Goal: Transaction & Acquisition: Complete application form

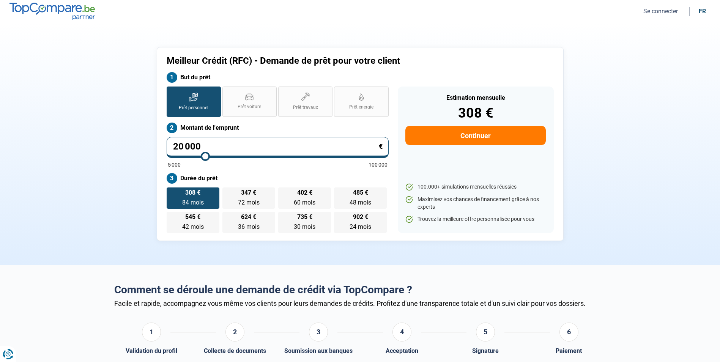
type input "21 250"
type input "21250"
type input "22 750"
type input "22750"
type input "25 750"
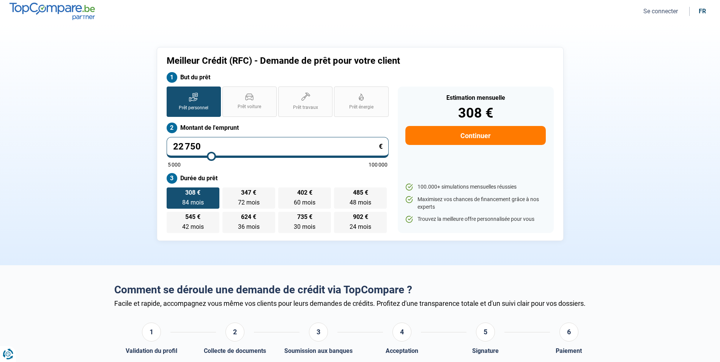
type input "25750"
type input "31 500"
type input "31500"
type input "41 500"
type input "41500"
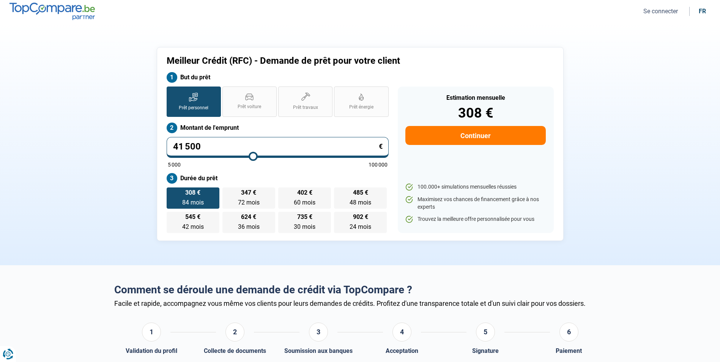
type input "53 250"
type input "53250"
type input "65 000"
type input "65000"
type input "85 000"
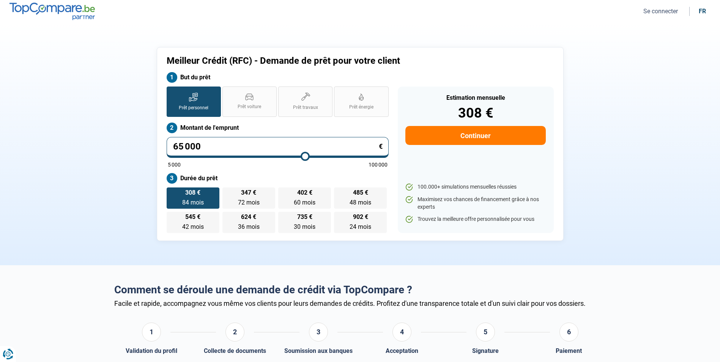
type input "85000"
type input "87 750"
type input "87750"
type input "91 750"
type input "91750"
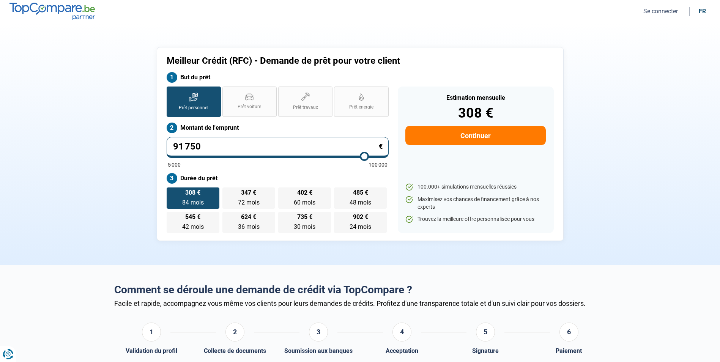
type input "94 000"
type input "94000"
type input "94 750"
type input "94750"
type input "94 000"
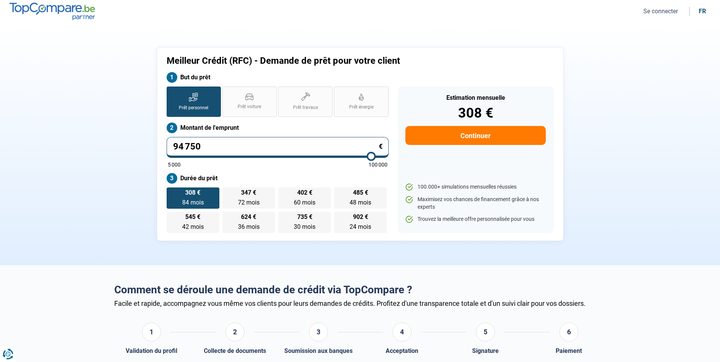
type input "94000"
type input "91 750"
type input "91750"
type input "89 250"
type input "89250"
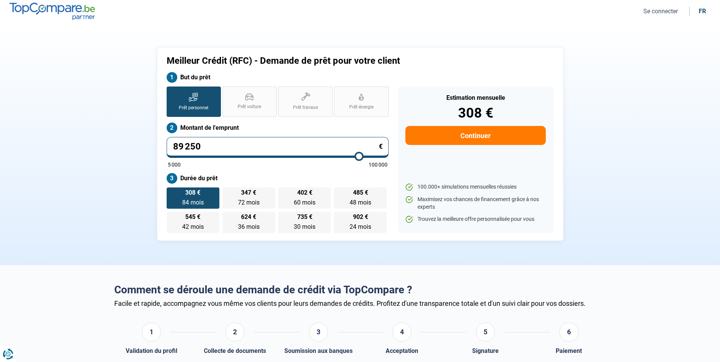
type input "87 250"
type input "87250"
type input "85 250"
type input "85250"
type input "84 750"
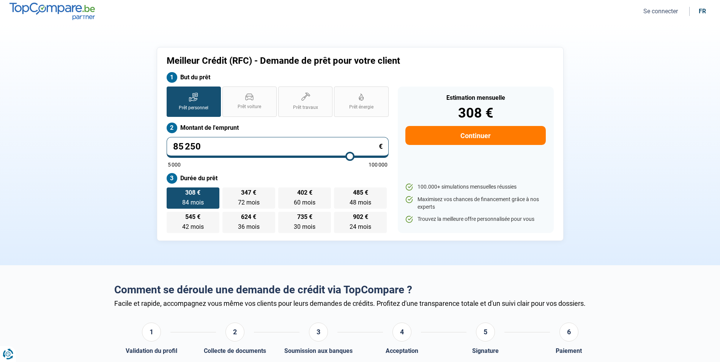
type input "84750"
type input "84 250"
type input "84250"
type input "84 000"
type input "84000"
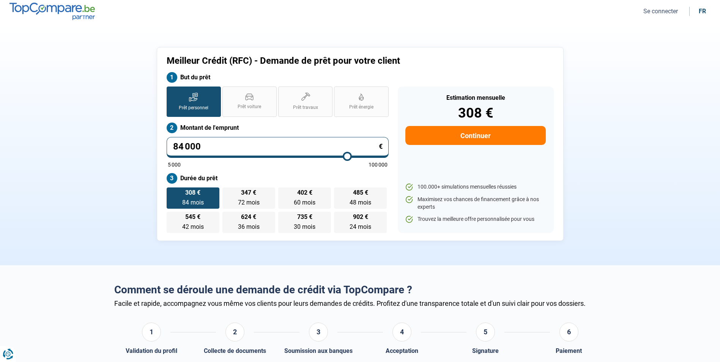
type input "83 250"
type input "83250"
type input "82 500"
type input "82500"
type input "82 000"
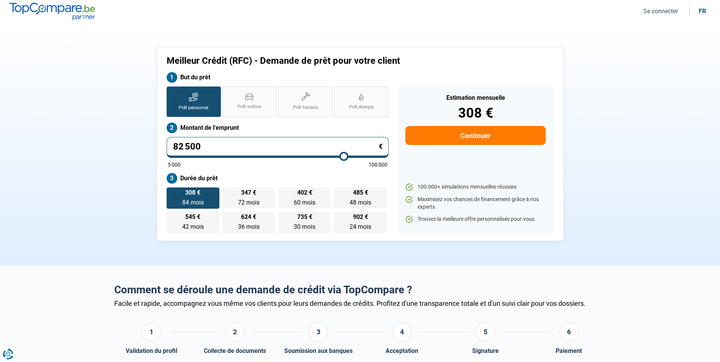
type input "82000"
type input "81 500"
type input "81500"
type input "81 000"
type input "81000"
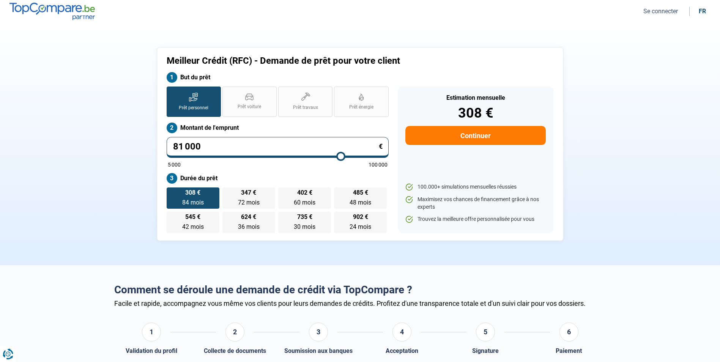
type input "80 750"
type input "80750"
type input "80 500"
type input "80500"
type input "80 000"
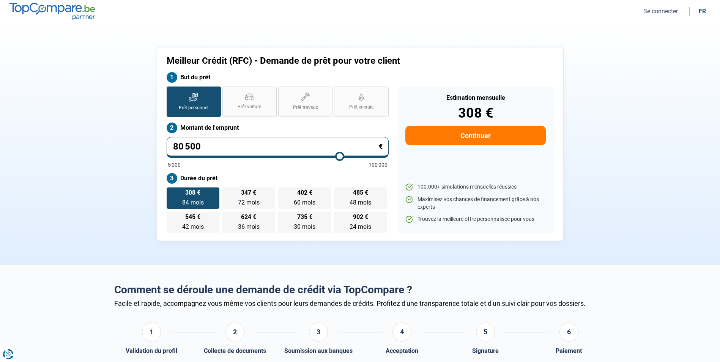
type input "80000"
type input "79 250"
type input "79250"
type input "78 500"
type input "78500"
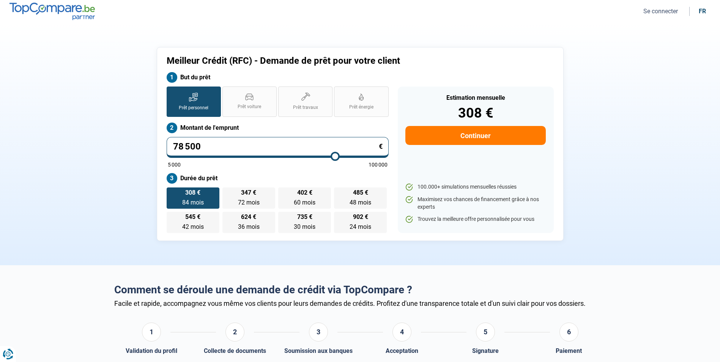
type input "78 250"
type input "78250"
type input "77 750"
type input "77750"
type input "77 250"
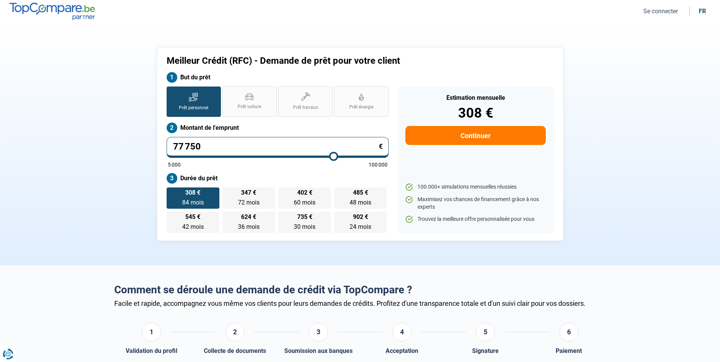
type input "77250"
type input "76 750"
type input "76750"
type input "76 500"
type input "76500"
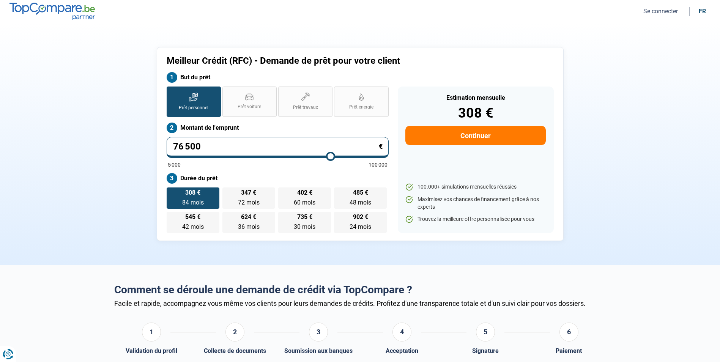
type input "76 250"
type input "76250"
type input "76 000"
type input "76000"
type input "75 500"
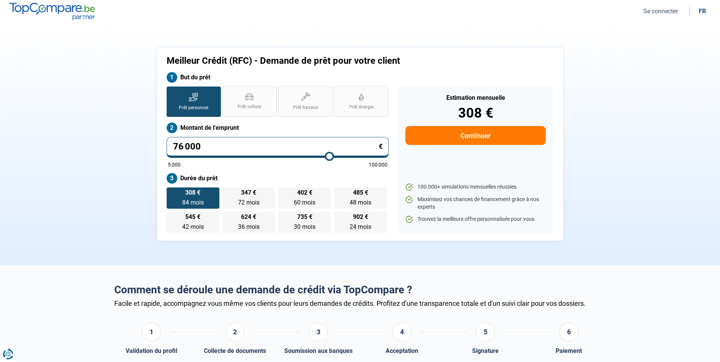
type input "75500"
type input "75 000"
drag, startPoint x: 206, startPoint y: 156, endPoint x: 328, endPoint y: 153, distance: 121.6
type input "75000"
click at [328, 156] on input "range" at bounding box center [278, 157] width 220 height 2
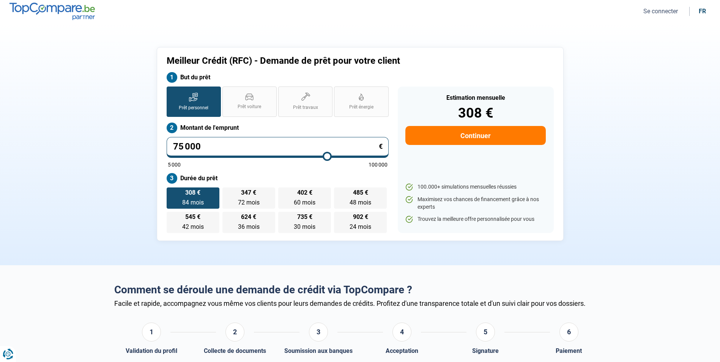
radio input "false"
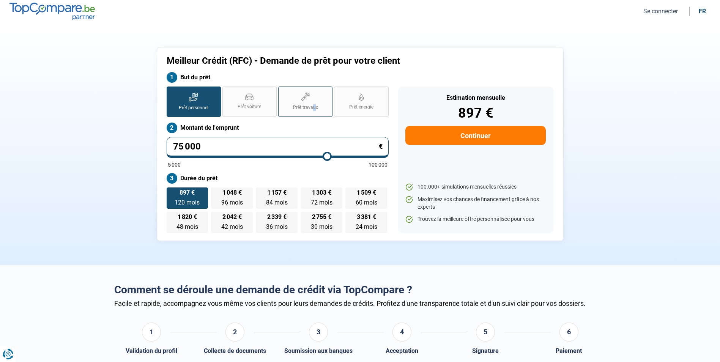
click at [314, 108] on span "Prêt travaux" at bounding box center [305, 107] width 25 height 6
drag, startPoint x: 314, startPoint y: 108, endPoint x: 303, endPoint y: 99, distance: 14.0
click at [303, 99] on icon at bounding box center [305, 97] width 9 height 9
click at [283, 92] on input "Prêt travaux" at bounding box center [280, 89] width 5 height 5
radio input "true"
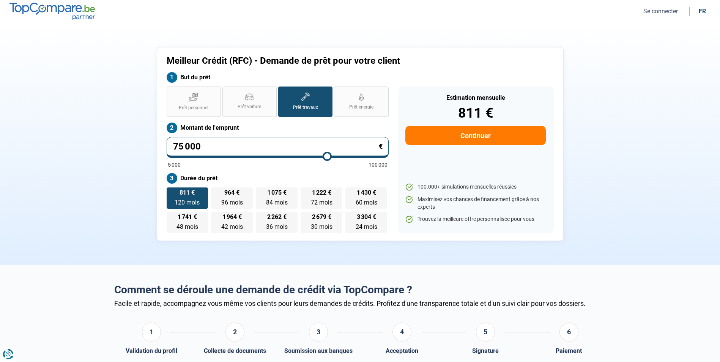
type input "75 500"
type input "75500"
type input "76 000"
type input "76000"
type input "76 250"
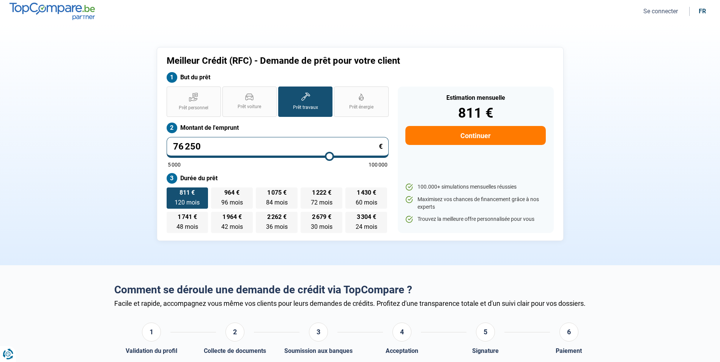
type input "76250"
type input "76 750"
type input "76750"
type input "77 000"
type input "77000"
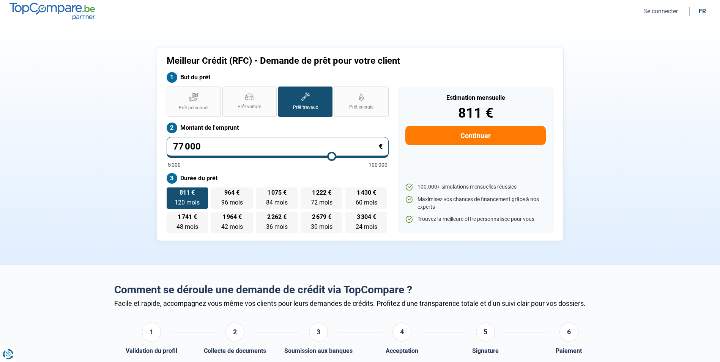
type input "77 500"
type input "77500"
type input "78 250"
type input "78250"
type input "78 750"
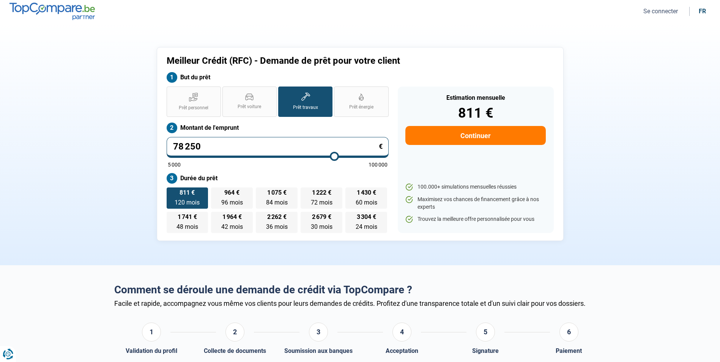
type input "78750"
type input "79 250"
type input "79250"
type input "79 750"
type input "79750"
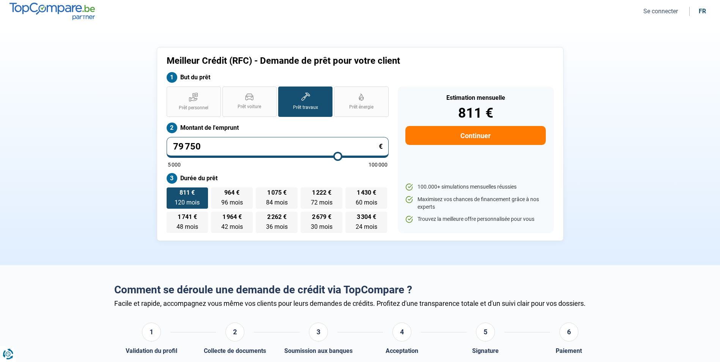
type input "80 250"
type input "80250"
type input "80 500"
type input "80500"
type input "81 250"
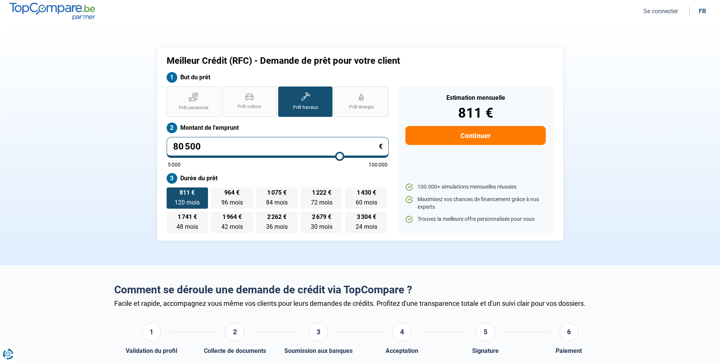
type input "81250"
type input "82 000"
type input "82000"
type input "83 250"
type input "83250"
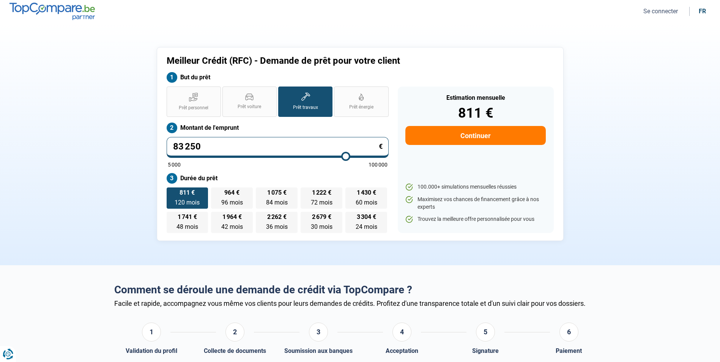
type input "84 750"
type input "84750"
type input "86 500"
type input "86500"
type input "88 000"
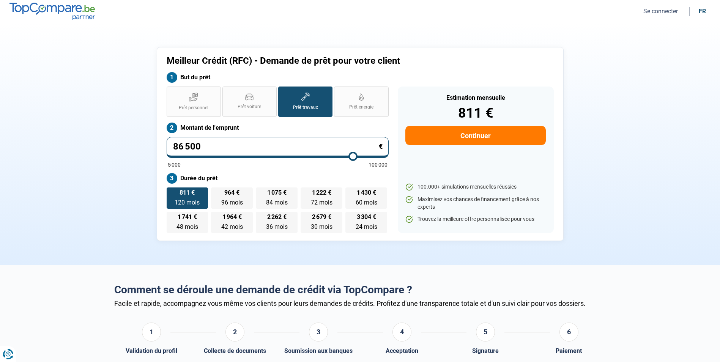
type input "88000"
type input "88 500"
type input "88500"
type input "89 000"
type input "89000"
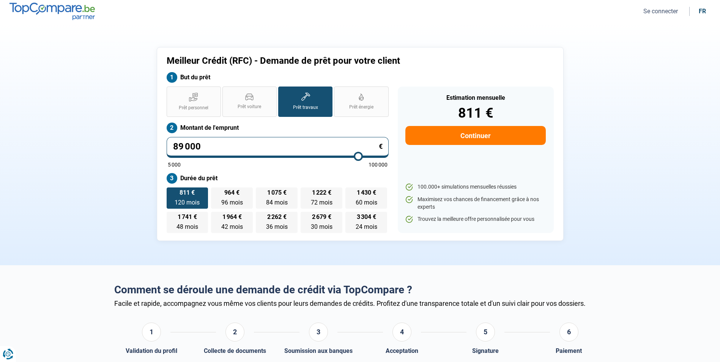
type input "89 250"
type input "89250"
type input "89 750"
type input "89750"
type input "90 250"
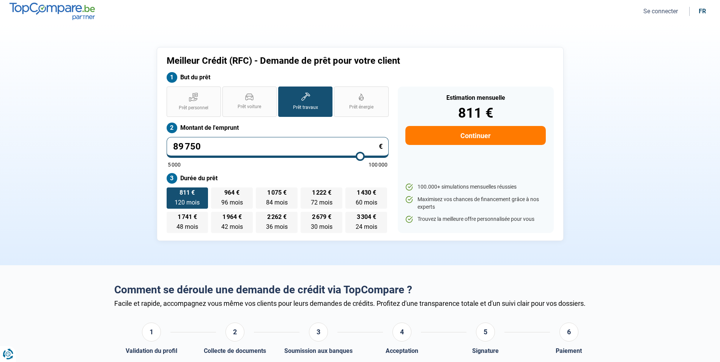
type input "90250"
type input "90 750"
type input "90750"
type input "91 250"
type input "91250"
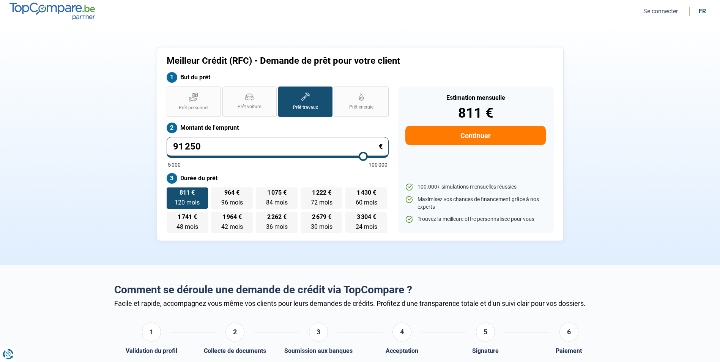
type input "91 750"
type input "91750"
type input "92 500"
type input "92500"
type input "93 250"
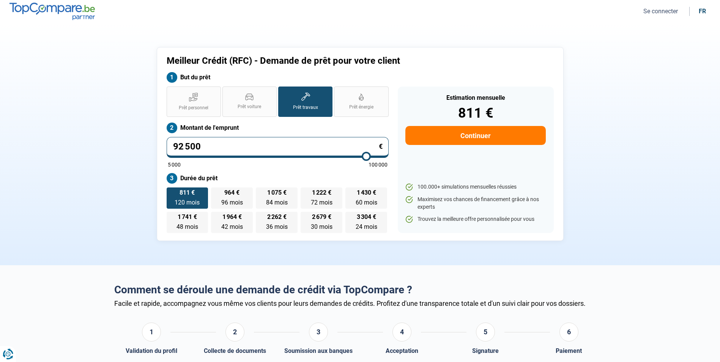
type input "93250"
type input "94 500"
type input "94500"
type input "95 750"
type input "95750"
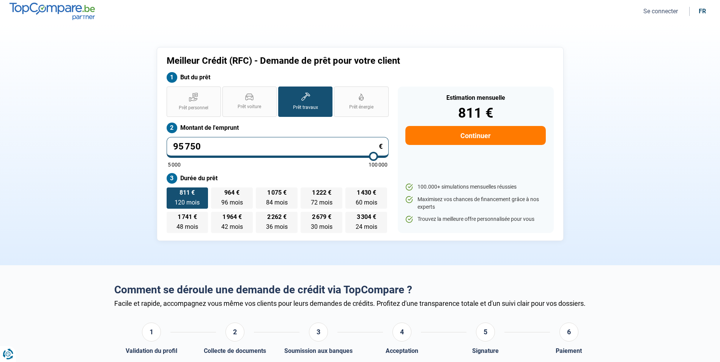
type input "96 750"
type input "96750"
type input "97 000"
type input "97000"
type input "97 750"
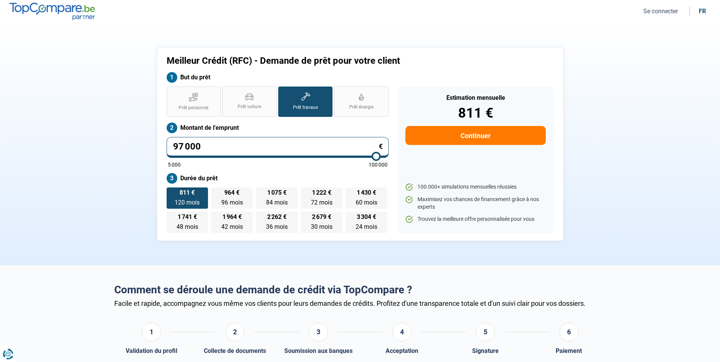
type input "97750"
type input "98 250"
type input "98250"
type input "99 250"
type input "99250"
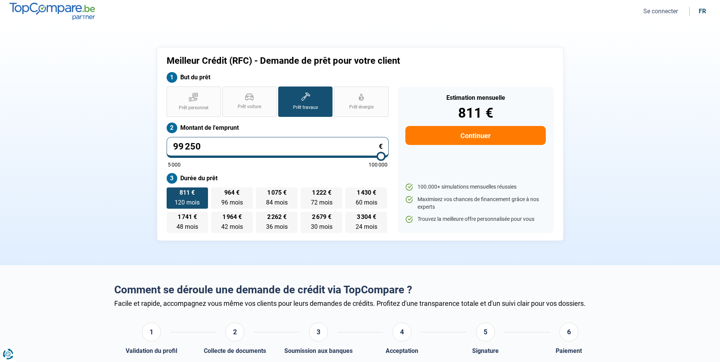
type input "100 000"
drag, startPoint x: 328, startPoint y: 158, endPoint x: 388, endPoint y: 164, distance: 59.5
type input "100000"
click at [388, 157] on input "range" at bounding box center [278, 157] width 220 height 2
type input "99 500"
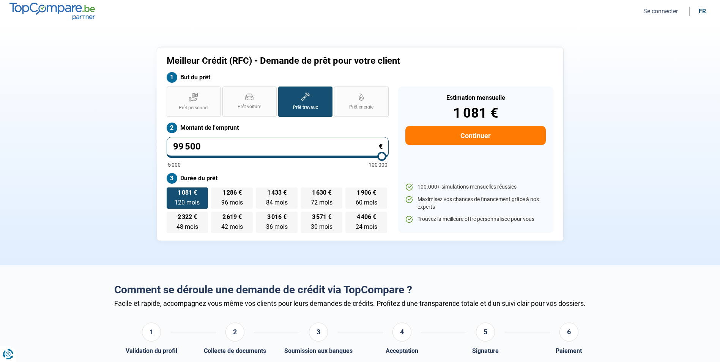
type input "99250"
click at [381, 157] on input "range" at bounding box center [278, 157] width 220 height 2
type input "99 750"
type input "99750"
type input "100 000"
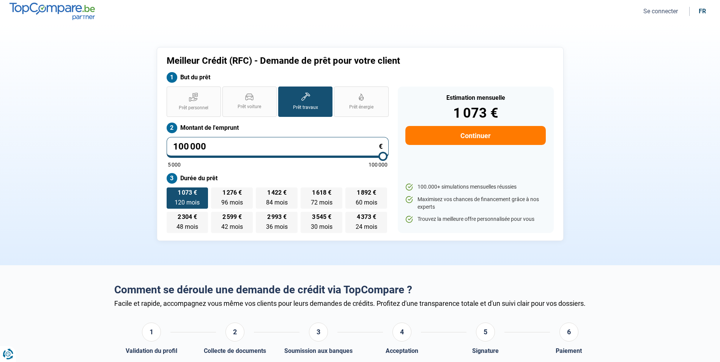
drag, startPoint x: 382, startPoint y: 156, endPoint x: 391, endPoint y: 156, distance: 9.5
type input "100000"
click at [388, 156] on input "range" at bounding box center [278, 157] width 220 height 2
click at [199, 101] on label "Prêt personnel" at bounding box center [194, 102] width 54 height 30
click at [172, 92] on input "Prêt personnel" at bounding box center [169, 89] width 5 height 5
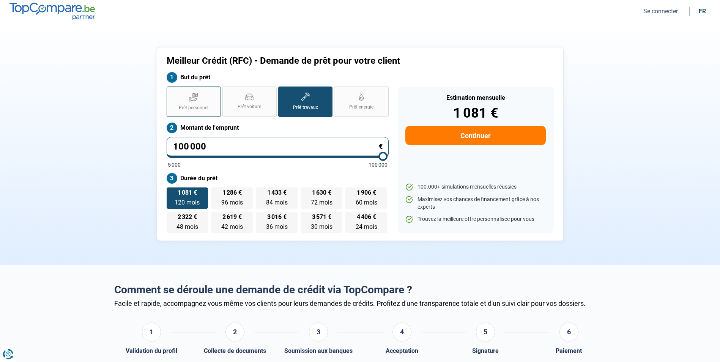
radio input "true"
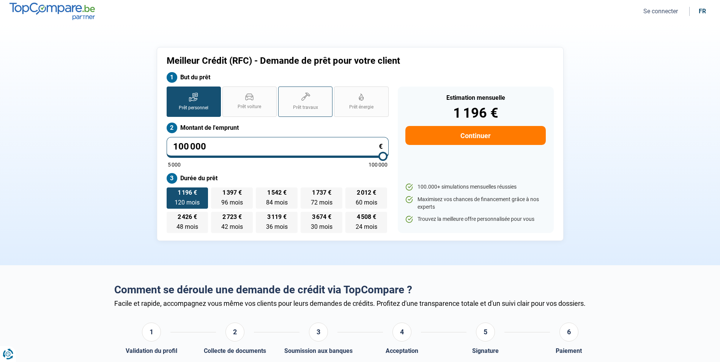
click at [321, 95] on label "Prêt travaux" at bounding box center [305, 102] width 54 height 30
click at [283, 92] on input "Prêt travaux" at bounding box center [280, 89] width 5 height 5
radio input "true"
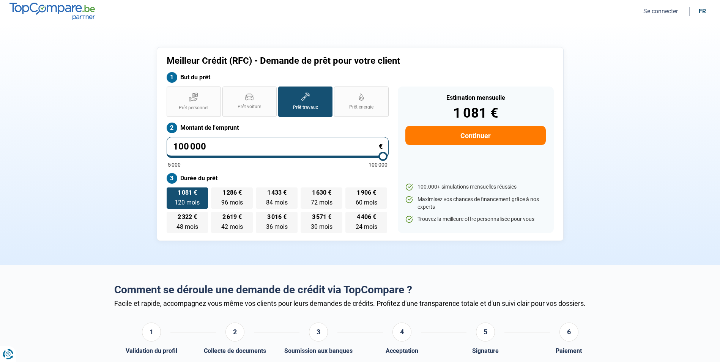
click at [384, 156] on input "range" at bounding box center [278, 157] width 220 height 2
click at [467, 138] on button "Continuer" at bounding box center [476, 135] width 140 height 19
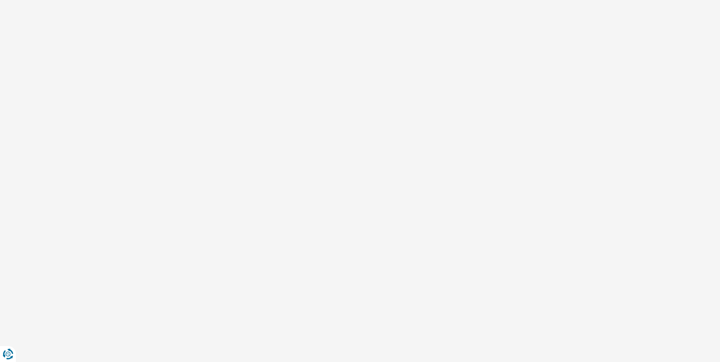
select select "32"
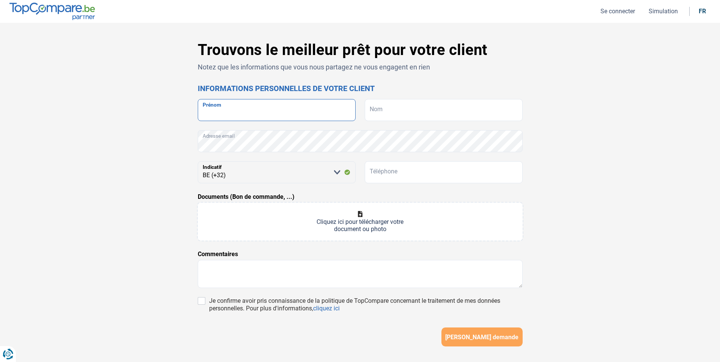
click at [263, 109] on input "Prénom" at bounding box center [277, 110] width 158 height 22
click at [250, 113] on input "[EMAIL_ADDRESS][DOMAIN_NAME]" at bounding box center [277, 110] width 158 height 22
type input "[EMAIL_ADDRESS][DOMAIN_NAME]"
click at [383, 111] on input "Nom" at bounding box center [444, 110] width 158 height 22
drag, startPoint x: 290, startPoint y: 115, endPoint x: 198, endPoint y: 115, distance: 92.7
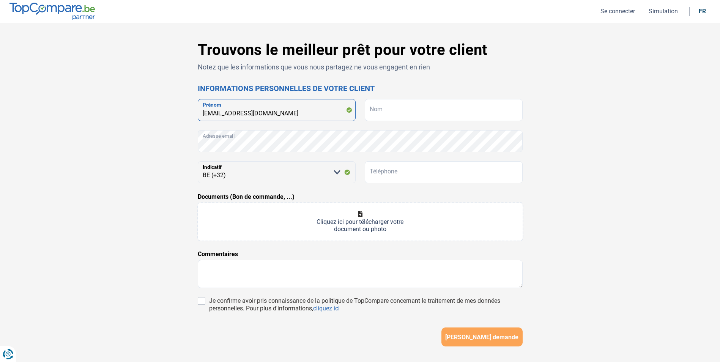
click at [198, 115] on input "[EMAIL_ADDRESS][DOMAIN_NAME]" at bounding box center [277, 110] width 158 height 22
click at [407, 168] on input "Téléphone" at bounding box center [444, 172] width 158 height 22
drag, startPoint x: 251, startPoint y: 112, endPoint x: 196, endPoint y: 112, distance: 55.4
click at [196, 112] on div "Trouvons le meilleur prêt pour votre client Notez que les informations que vous…" at bounding box center [360, 214] width 334 height 347
type input "[PERSON_NAME]"
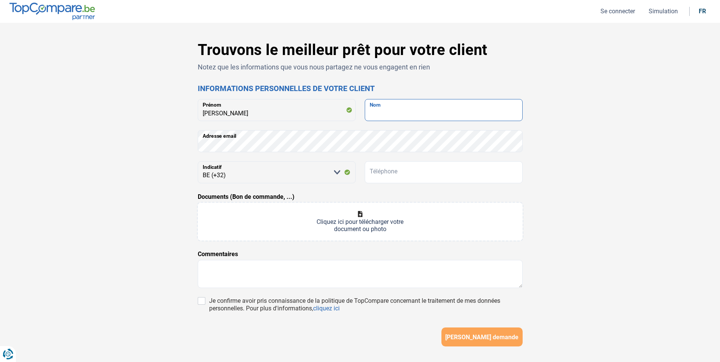
click at [402, 112] on input "Nom" at bounding box center [444, 110] width 158 height 22
click at [388, 110] on input "Nom" at bounding box center [444, 110] width 158 height 22
click at [384, 112] on input "Kibibro" at bounding box center [444, 110] width 158 height 22
type input "Kibibiro"
click at [626, 154] on div "Trouvons le meilleur prêt pour votre client Notez que les informations que vous…" at bounding box center [360, 215] width 720 height 384
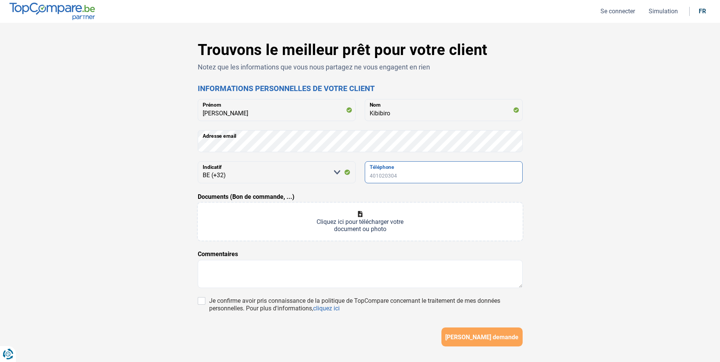
click at [409, 177] on input "Téléphone" at bounding box center [444, 172] width 158 height 22
type input "0487751970"
click at [577, 230] on div "Trouvons le meilleur prêt pour votre client Notez que les informations que vous…" at bounding box center [360, 214] width 501 height 347
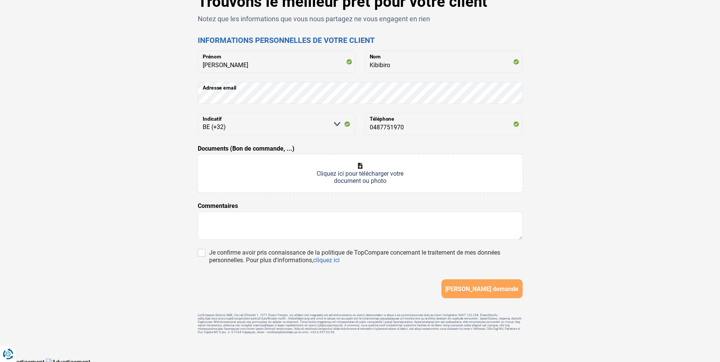
scroll to position [54, 0]
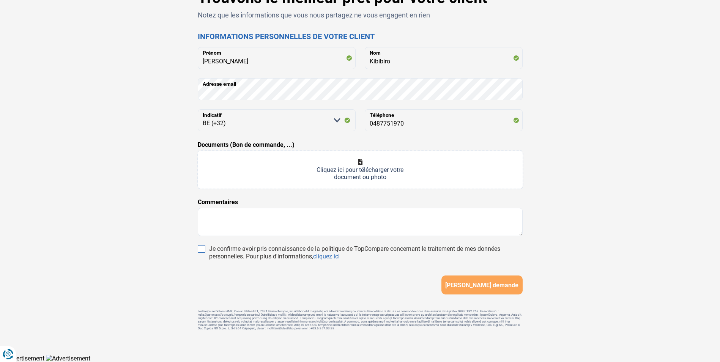
click at [202, 245] on input "Je confirme avoir pris connaissance de la politique de TopCompare concernant le…" at bounding box center [202, 249] width 8 height 8
checkbox input "true"
click at [495, 282] on span "[PERSON_NAME] demande" at bounding box center [481, 285] width 73 height 7
